Goal: Information Seeking & Learning: Find specific fact

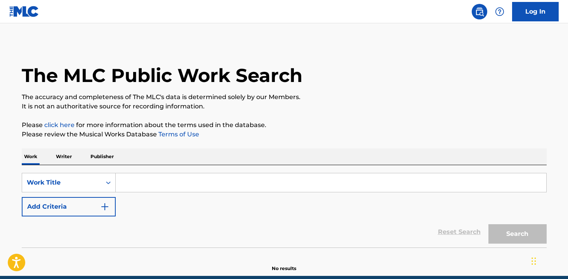
click at [223, 185] on input "Search Form" at bounding box center [331, 182] width 431 height 19
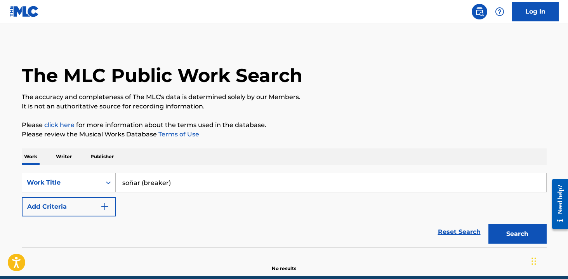
type input "soñar (breaker)"
click at [489, 224] on button "Search" at bounding box center [518, 233] width 58 height 19
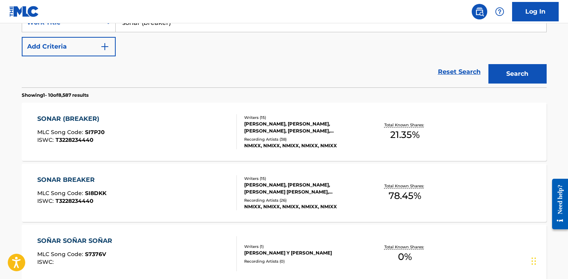
scroll to position [162, 0]
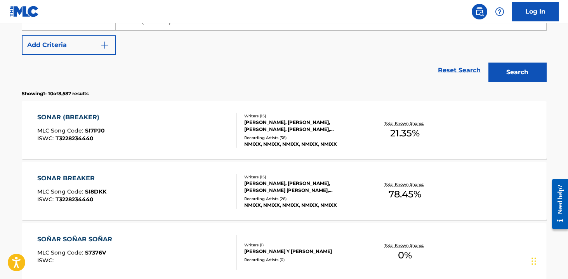
click at [160, 121] on div "SONAR (BREAKER) MLC Song Code : SI7PJ0 ISWC : T3228234440" at bounding box center [137, 130] width 200 height 35
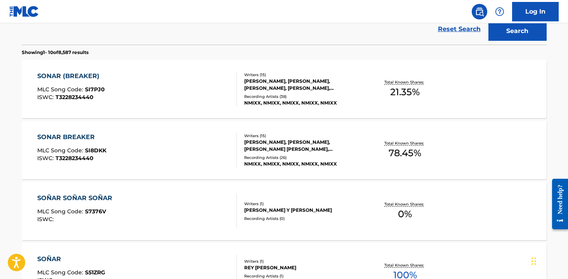
scroll to position [207, 0]
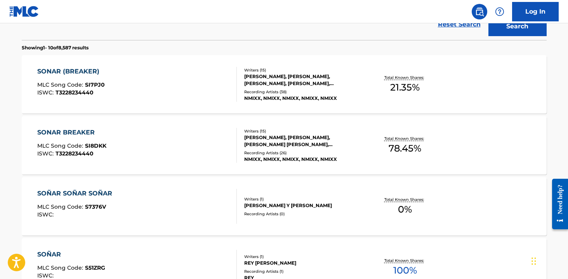
click at [158, 140] on div "SONAR BREAKER MLC Song Code : SI8DKK ISWC : T3228234440" at bounding box center [137, 145] width 200 height 35
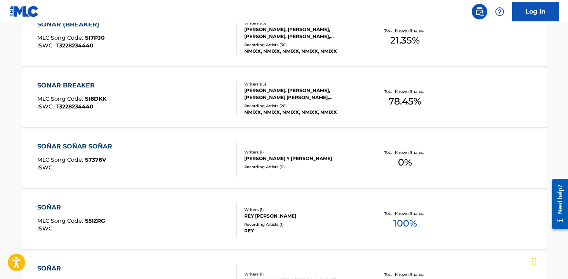
scroll to position [255, 0]
